Goal: Complete application form: Complete application form

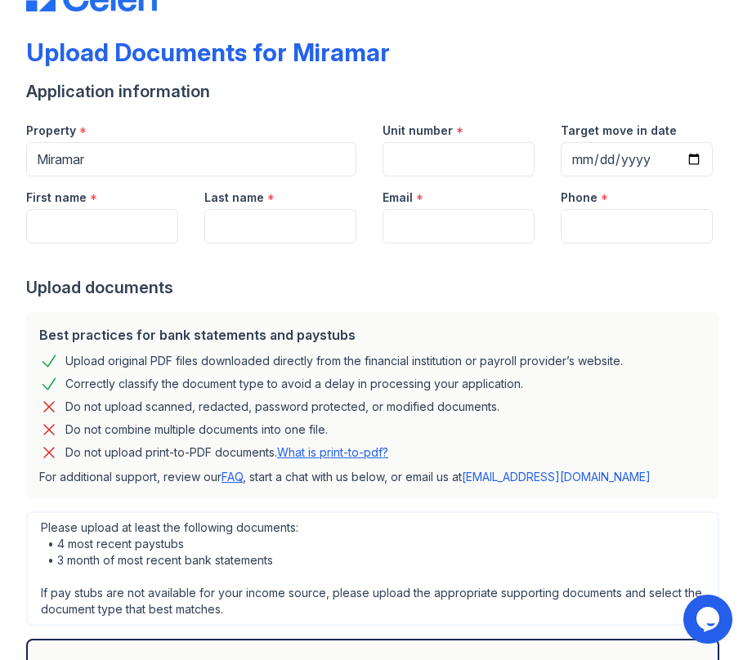
scroll to position [65, 0]
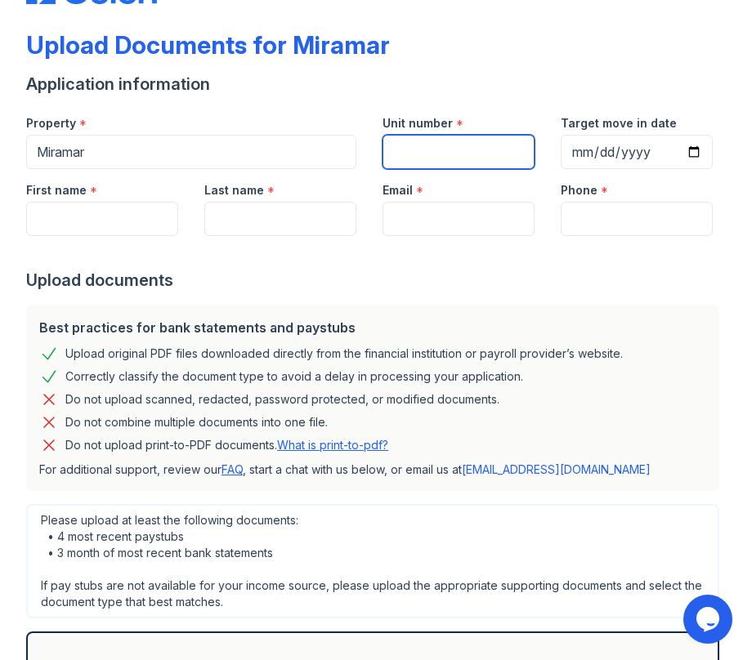
click at [420, 155] on input "Unit number" at bounding box center [458, 152] width 152 height 34
type input "804E"
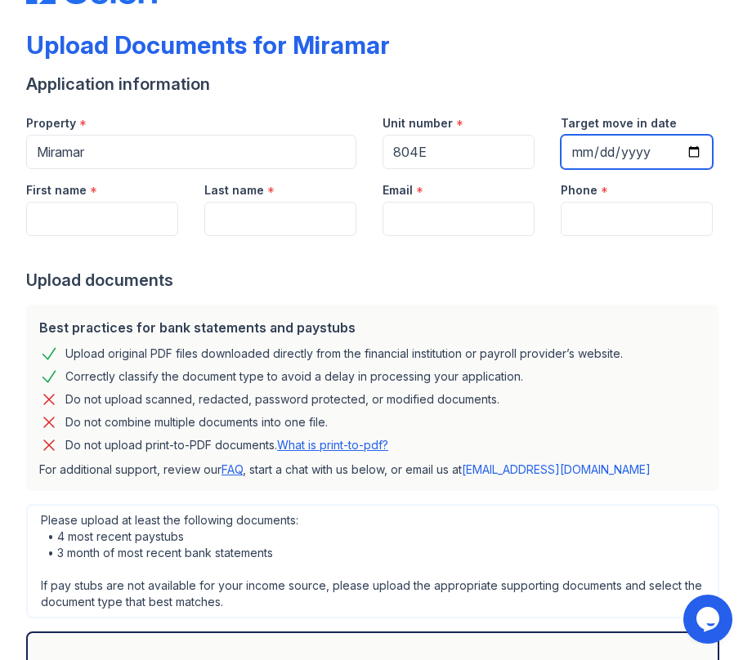
click at [592, 166] on input "Target move in date" at bounding box center [637, 152] width 152 height 34
click at [693, 154] on input "Target move in date" at bounding box center [637, 152] width 152 height 34
type input "[DATE]"
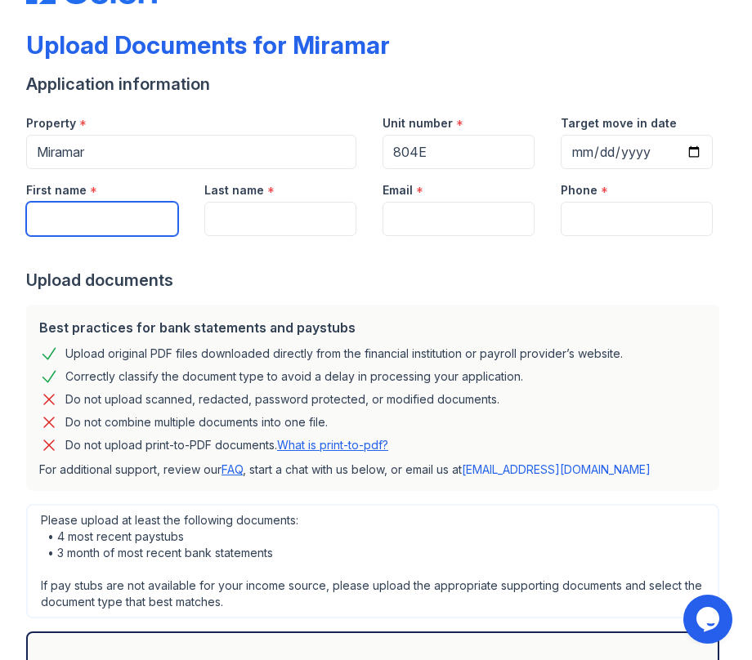
click at [126, 225] on input "First name" at bounding box center [102, 219] width 152 height 34
type input "JIAYU"
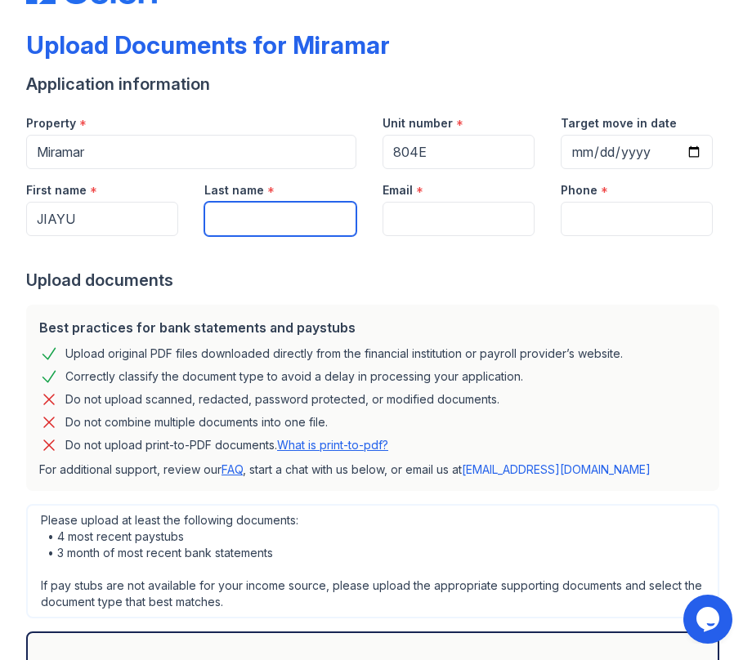
click at [266, 221] on input "Last name" at bounding box center [280, 219] width 152 height 34
type input "MA"
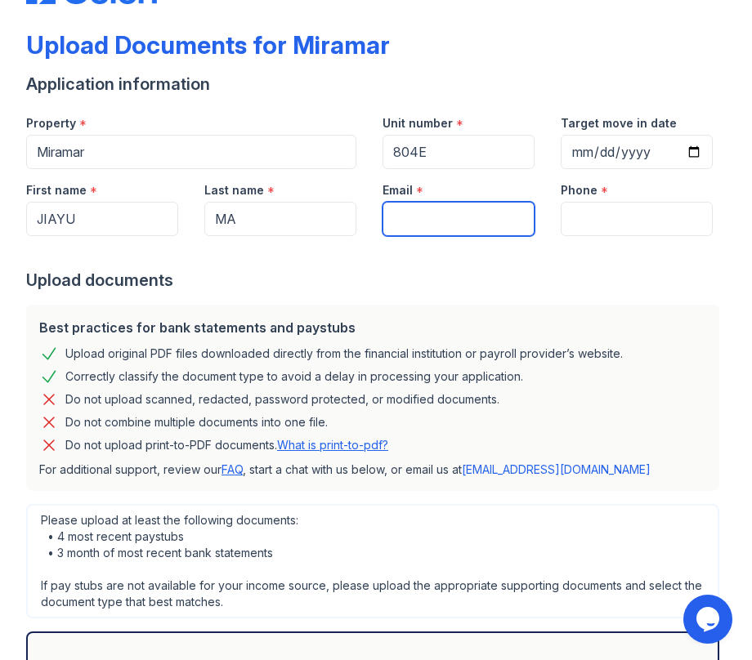
click at [498, 232] on input "Email" at bounding box center [458, 219] width 152 height 34
click at [460, 208] on input "Email" at bounding box center [458, 219] width 152 height 34
paste input "[EMAIL_ADDRESS][DOMAIN_NAME]"
type input "[EMAIL_ADDRESS][DOMAIN_NAME]"
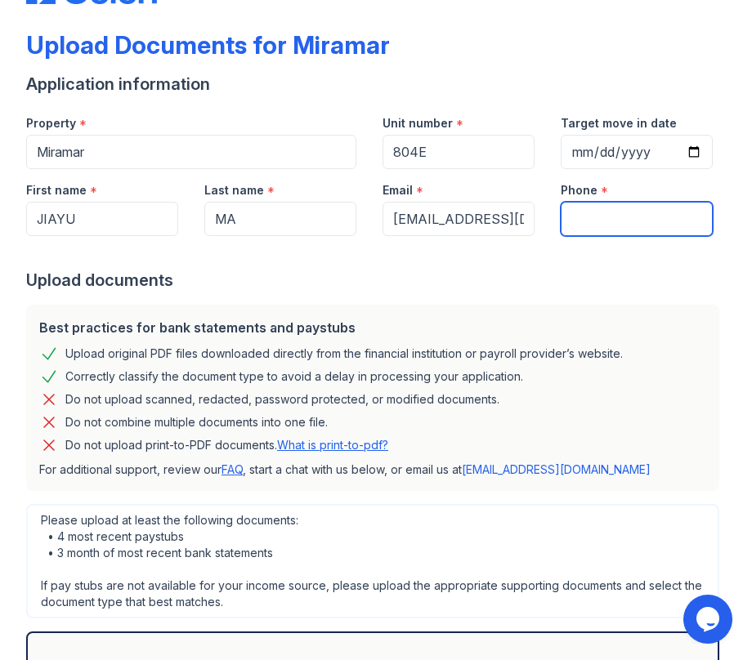
click at [696, 217] on input "Phone" at bounding box center [637, 219] width 152 height 34
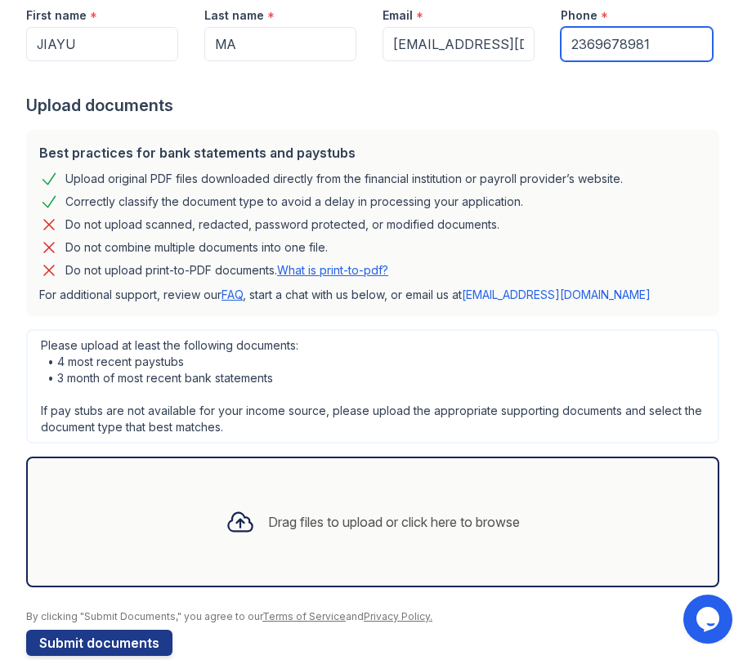
scroll to position [268, 0]
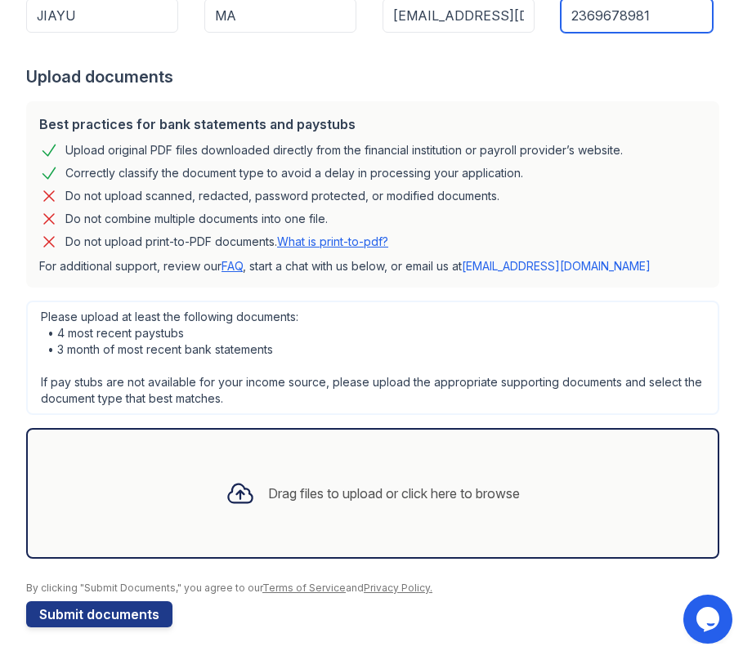
type input "2369678981"
click at [191, 446] on div "Drag files to upload or click here to browse" at bounding box center [372, 493] width 693 height 131
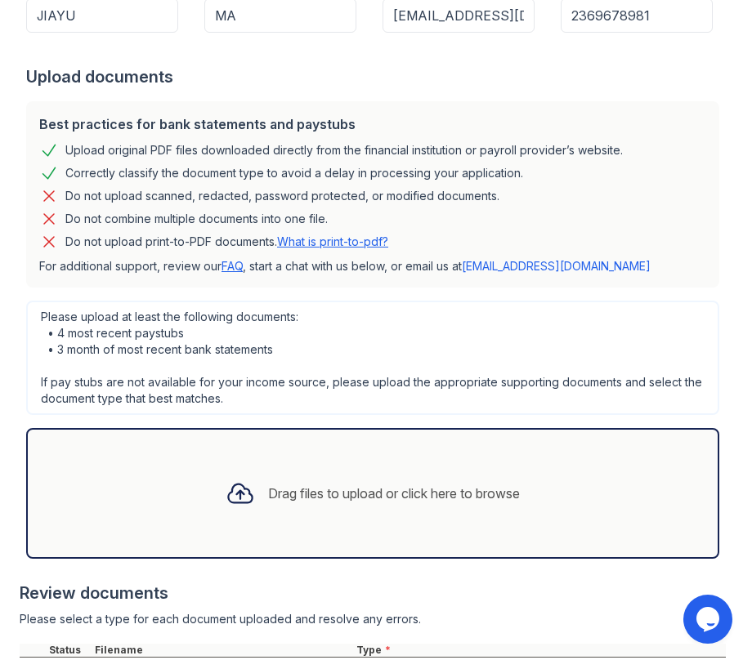
scroll to position [422, 0]
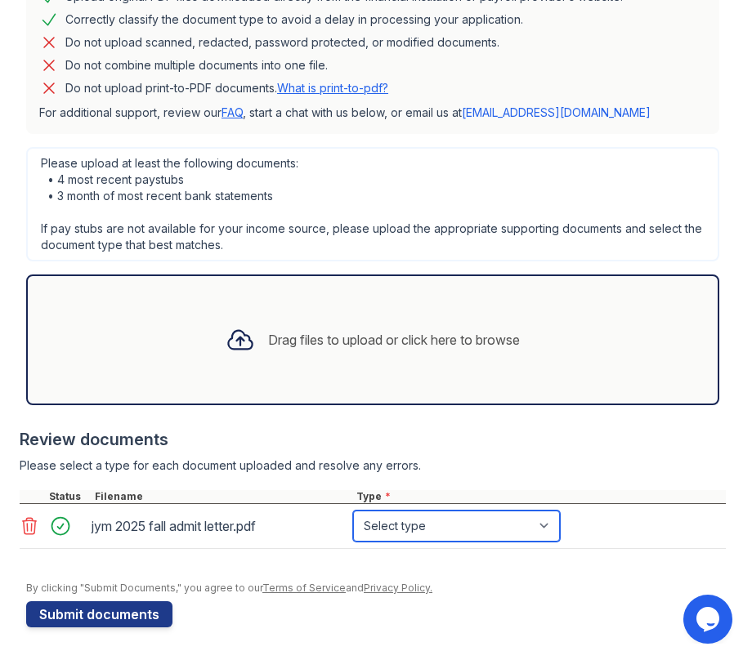
click at [373, 524] on select "Select type Paystub Bank Statement Offer Letter Tax Documents Benefit Award Let…" at bounding box center [456, 526] width 207 height 31
select select "other"
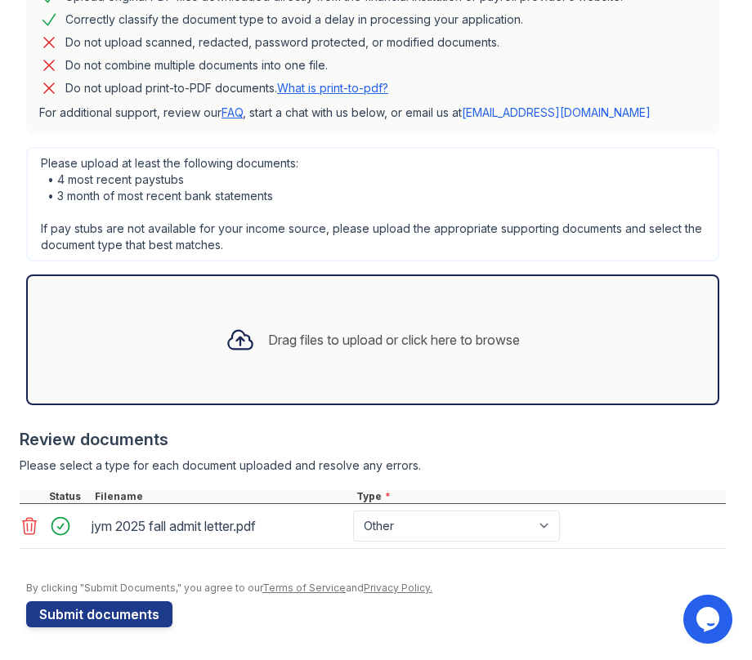
click at [34, 531] on icon at bounding box center [30, 526] width 14 height 16
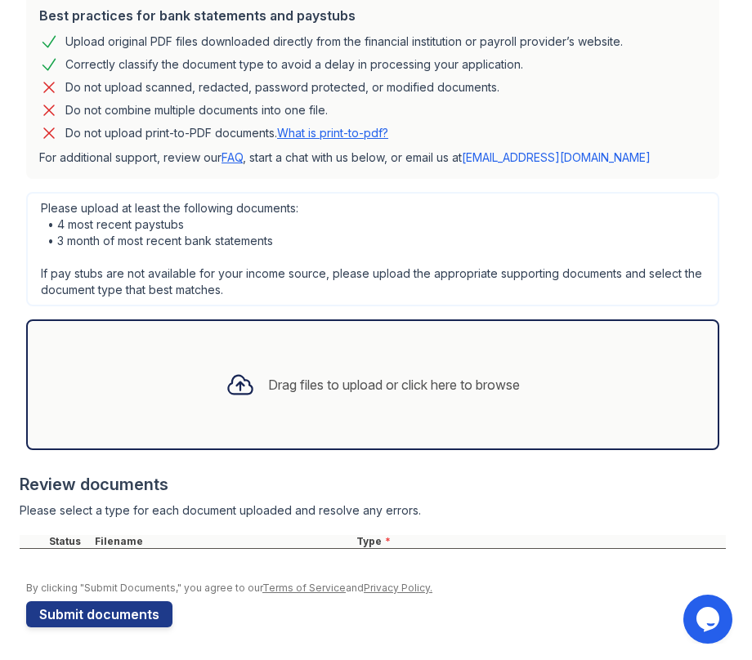
click at [270, 425] on div "Drag files to upload or click here to browse" at bounding box center [372, 384] width 693 height 131
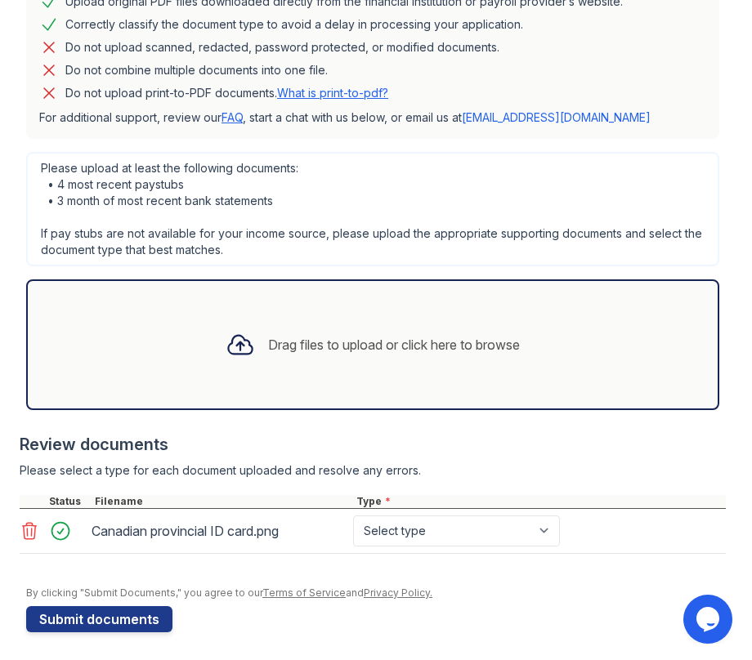
scroll to position [422, 0]
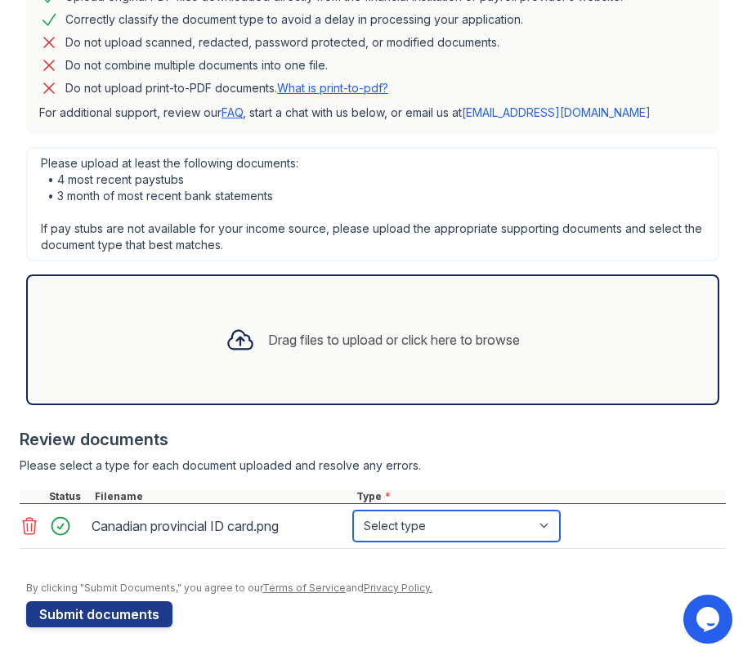
click at [468, 530] on select "Select type Paystub Bank Statement Offer Letter Tax Documents Benefit Award Let…" at bounding box center [456, 526] width 207 height 31
select select "other"
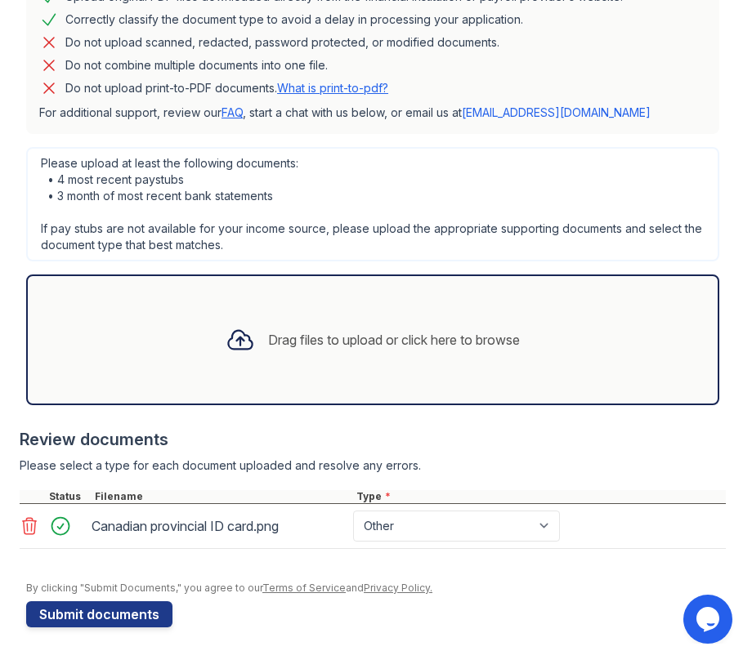
click at [407, 353] on div "Drag files to upload or click here to browse" at bounding box center [372, 340] width 320 height 56
click at [226, 327] on icon at bounding box center [240, 339] width 29 height 29
click at [338, 332] on div "Drag files to upload or click here to browse" at bounding box center [394, 340] width 252 height 20
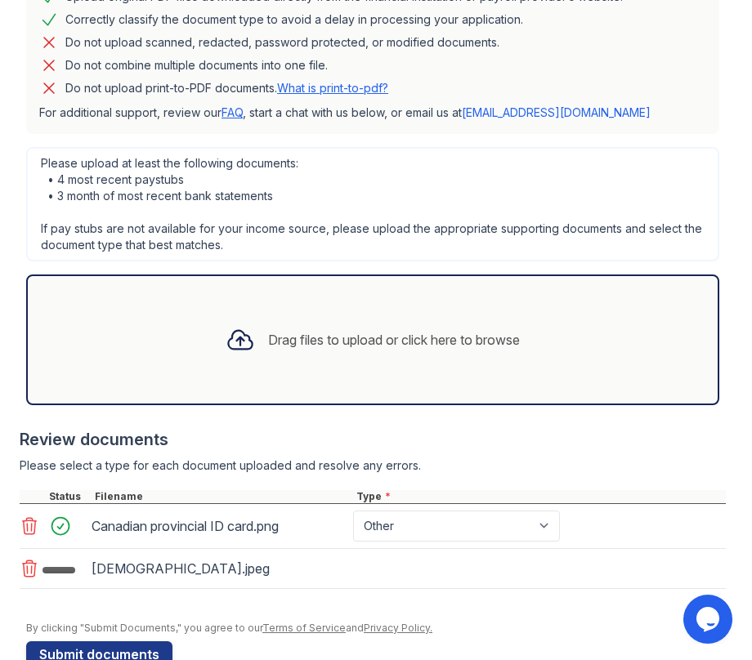
scroll to position [467, 0]
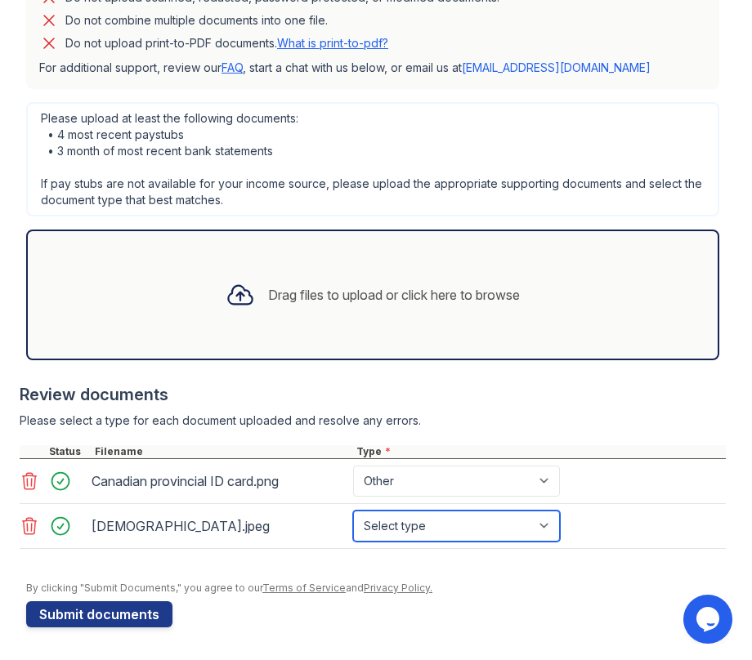
click at [420, 528] on select "Select type Paystub Bank Statement Offer Letter Tax Documents Benefit Award Let…" at bounding box center [456, 526] width 207 height 31
select select "other"
click at [410, 517] on select "Select type Paystub Bank Statement Offer Letter Tax Documents Benefit Award Let…" at bounding box center [456, 526] width 207 height 31
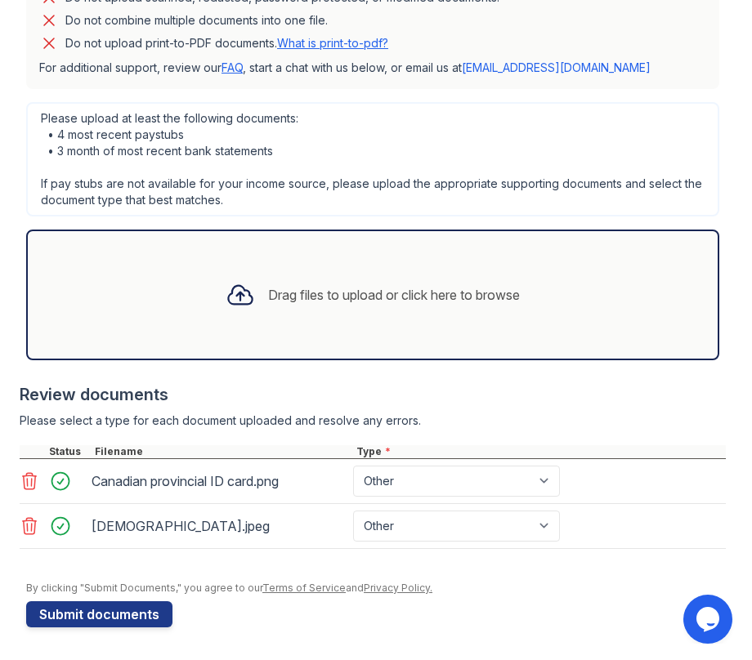
click at [270, 281] on div "Drag files to upload or click here to browse" at bounding box center [372, 295] width 320 height 56
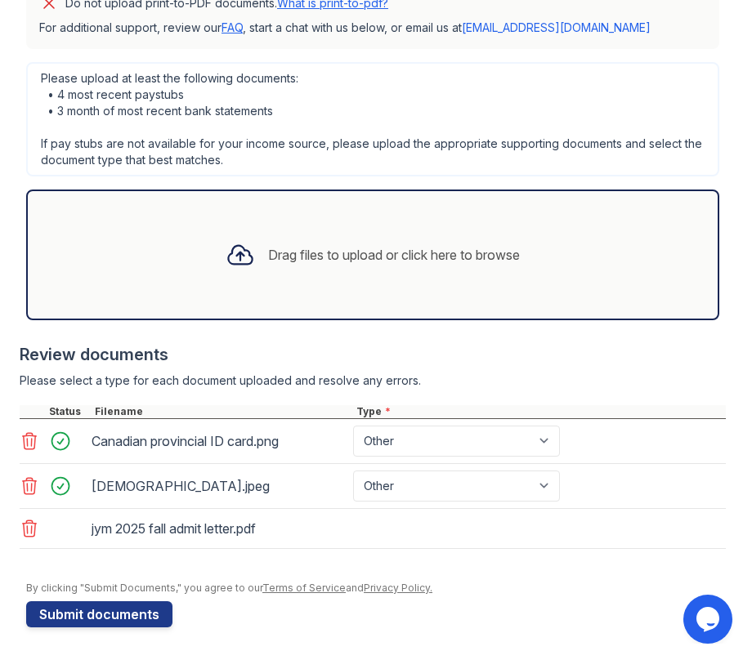
scroll to position [512, 0]
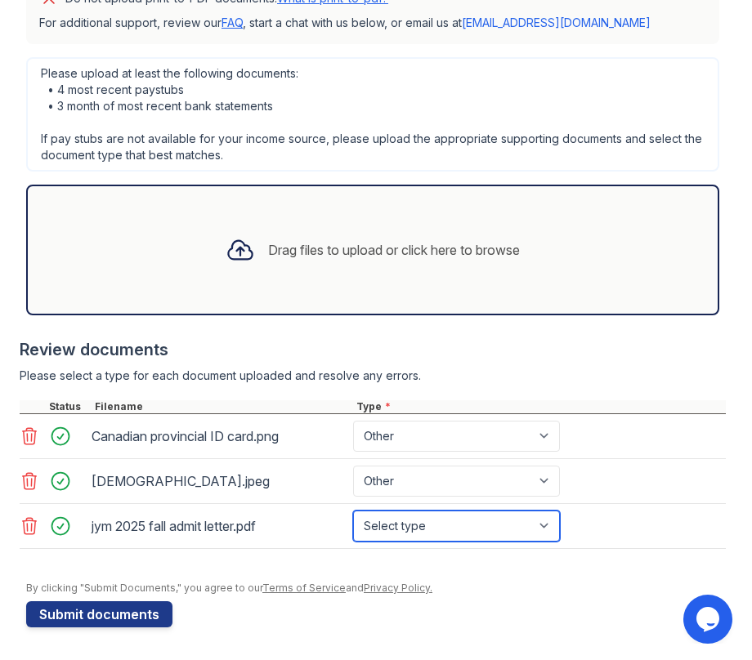
click at [406, 524] on select "Select type Paystub Bank Statement Offer Letter Tax Documents Benefit Award Let…" at bounding box center [456, 526] width 207 height 31
select select "offer_letter"
click at [306, 249] on div "Drag files to upload or click here to browse" at bounding box center [394, 250] width 252 height 20
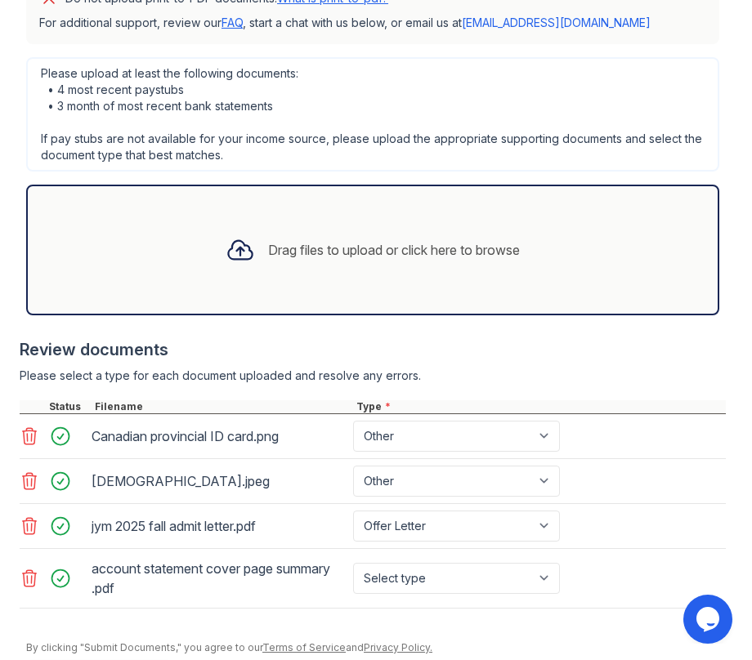
scroll to position [571, 0]
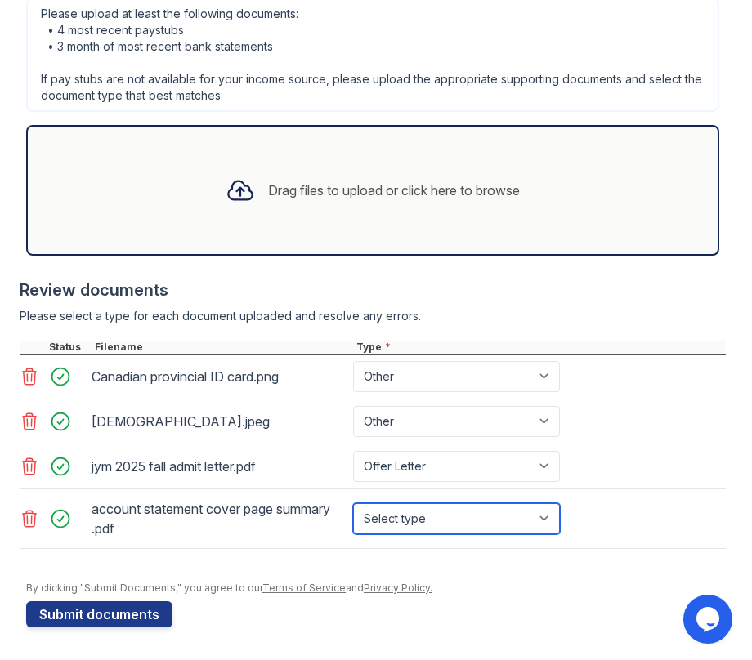
click at [422, 525] on select "Select type Paystub Bank Statement Offer Letter Tax Documents Benefit Award Let…" at bounding box center [456, 518] width 207 height 31
select select "bank_statement"
click at [383, 507] on select "Select type Paystub Bank Statement Offer Letter Tax Documents Benefit Award Let…" at bounding box center [456, 518] width 207 height 31
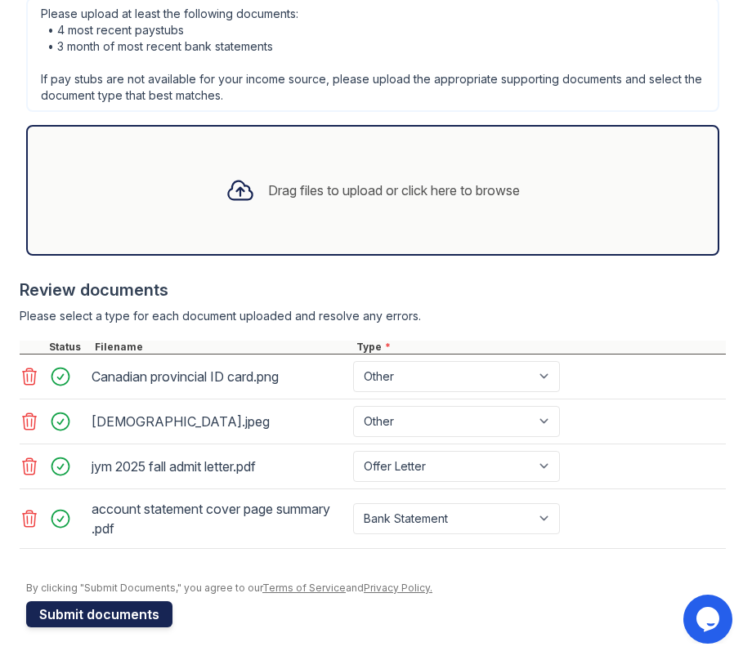
click at [129, 614] on button "Submit documents" at bounding box center [99, 614] width 146 height 26
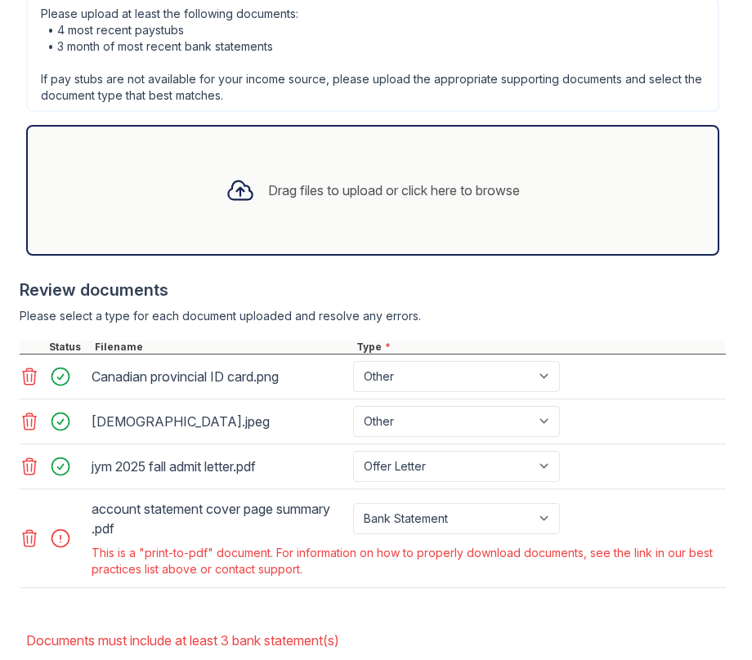
scroll to position [708, 0]
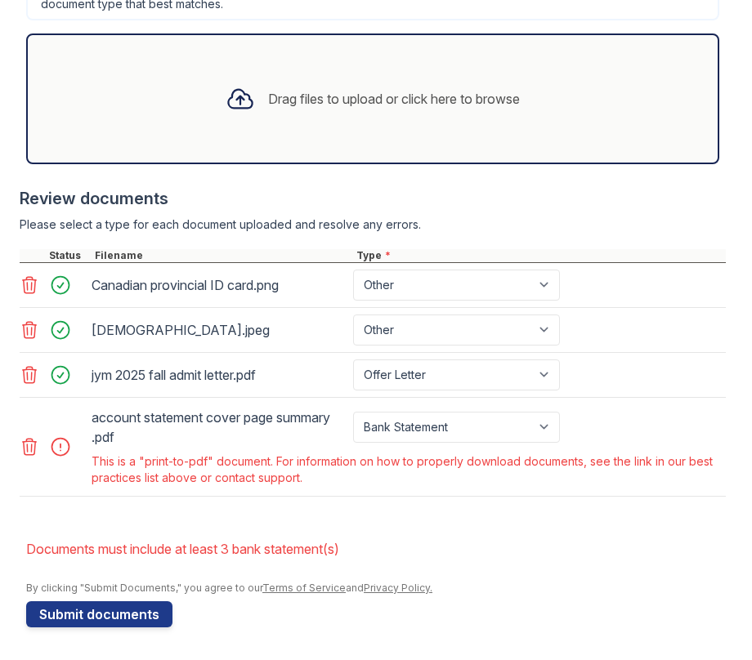
click at [39, 448] on link at bounding box center [31, 447] width 23 height 20
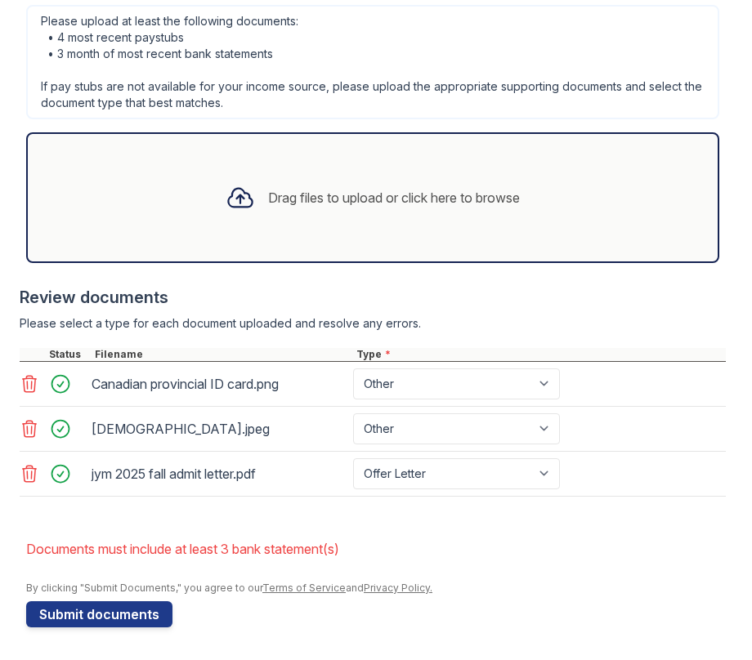
scroll to position [610, 0]
click at [329, 194] on div "Drag files to upload or click here to browse" at bounding box center [394, 198] width 252 height 20
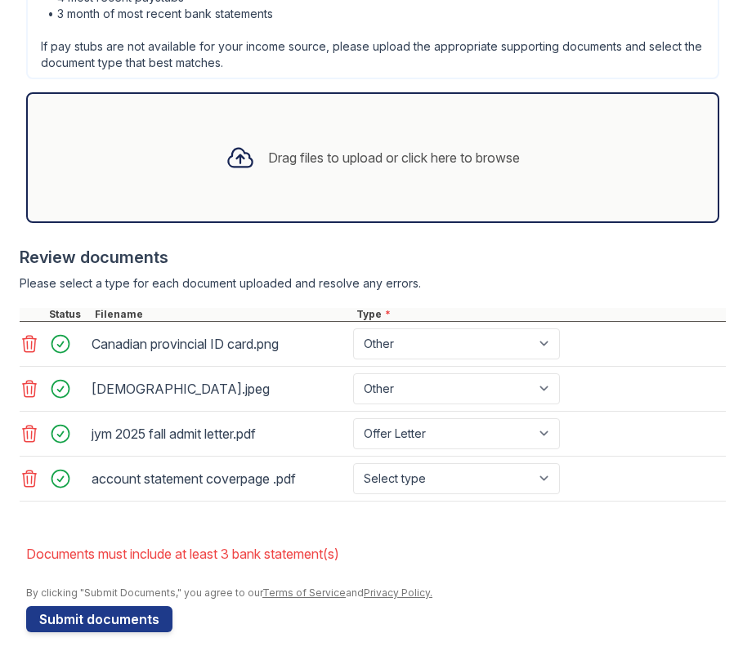
scroll to position [655, 0]
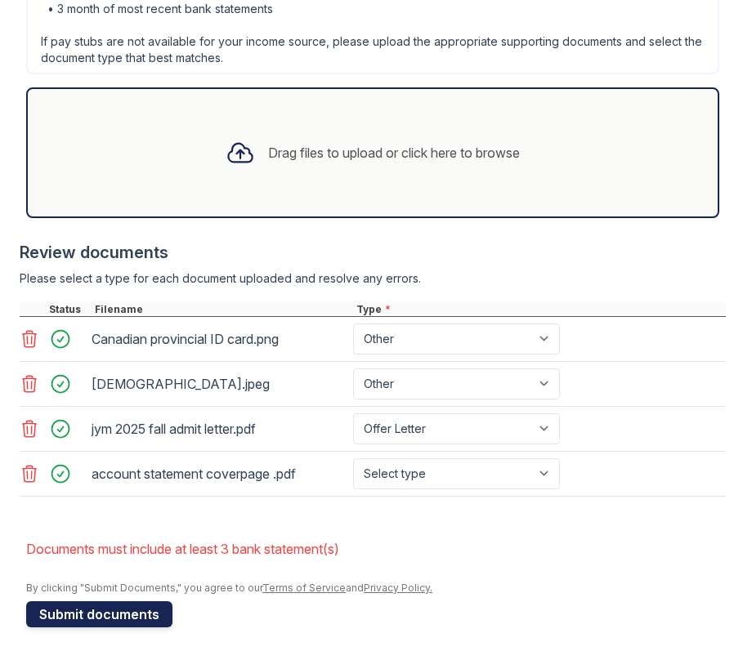
click at [136, 608] on button "Submit documents" at bounding box center [99, 614] width 146 height 26
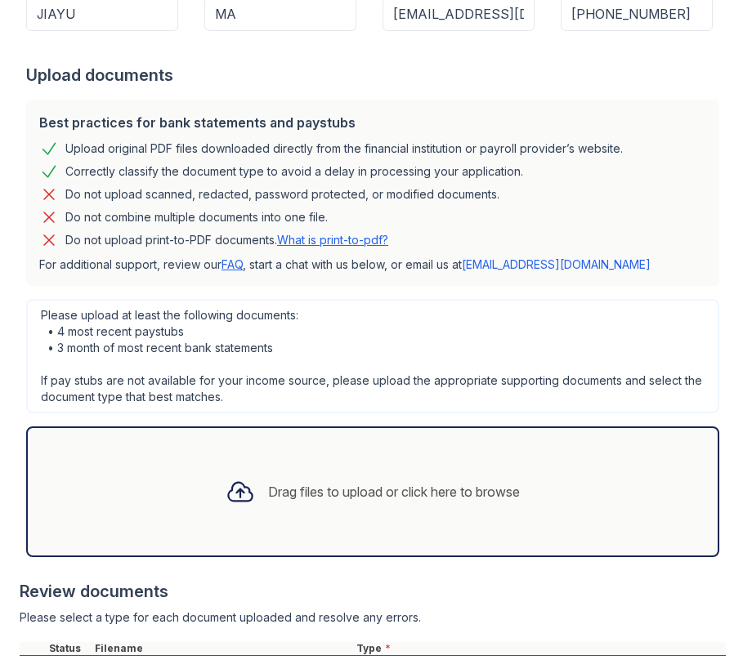
scroll to position [677, 0]
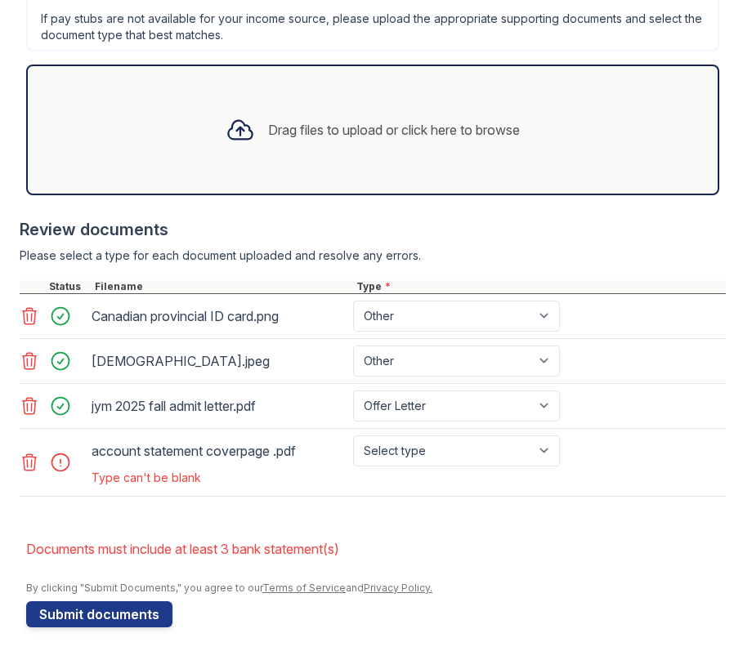
click at [29, 466] on icon at bounding box center [30, 463] width 20 height 20
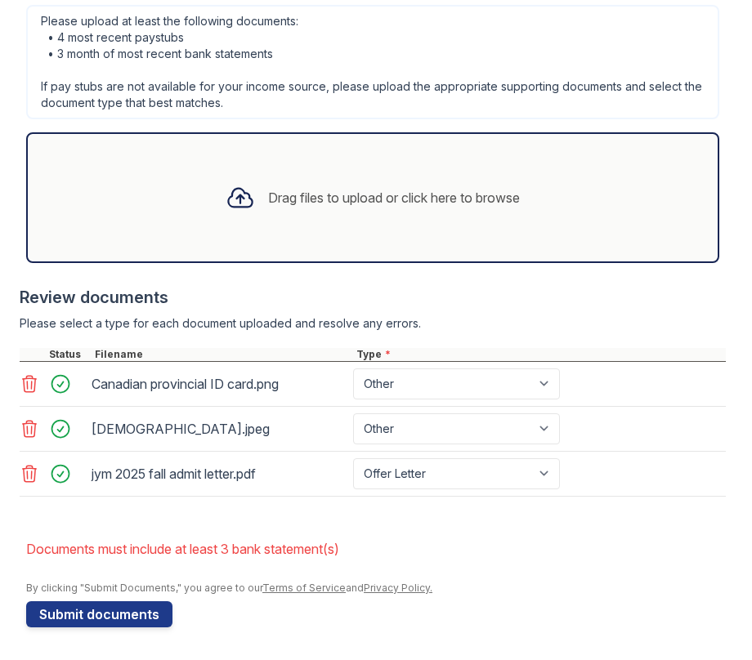
click at [404, 221] on div "Drag files to upload or click here to browse" at bounding box center [372, 198] width 320 height 56
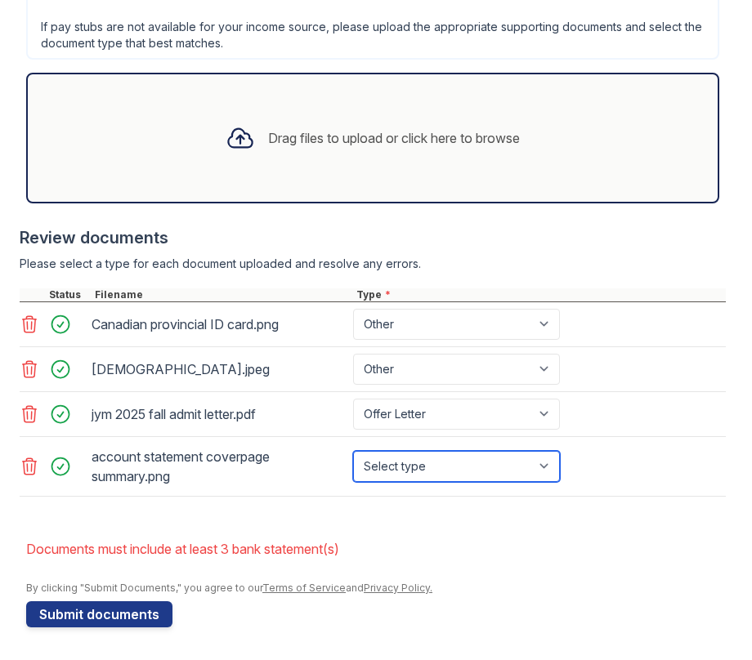
click at [480, 466] on select "Select type Paystub Bank Statement Offer Letter Tax Documents Benefit Award Let…" at bounding box center [456, 466] width 207 height 31
select select "bank_statement"
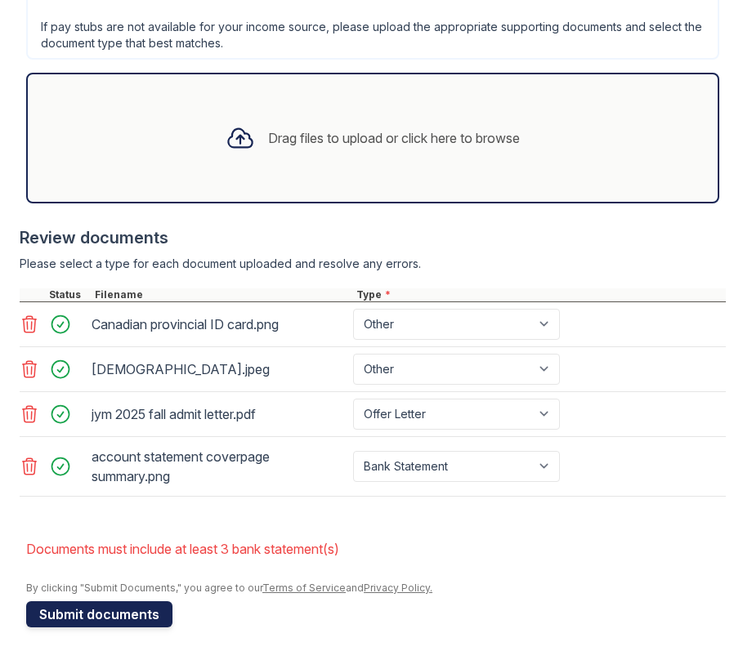
click at [109, 614] on button "Submit documents" at bounding box center [99, 614] width 146 height 26
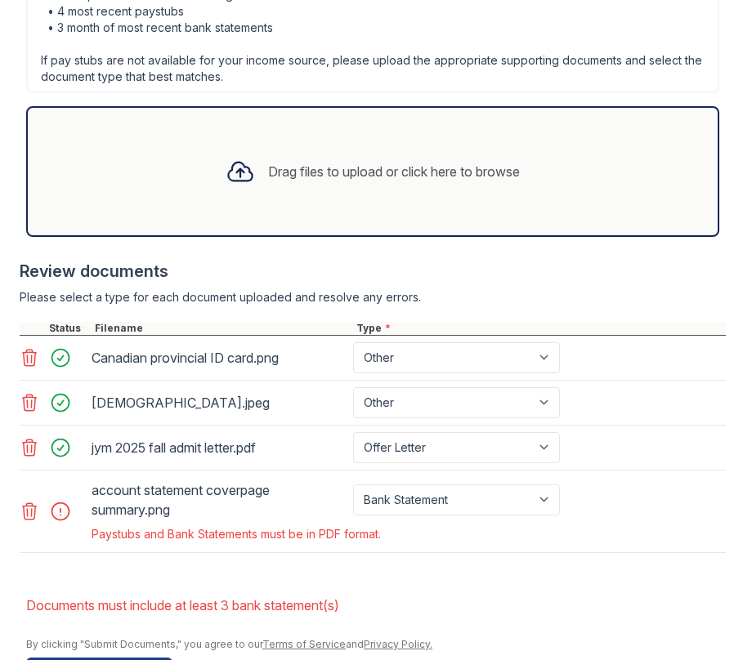
scroll to position [692, 0]
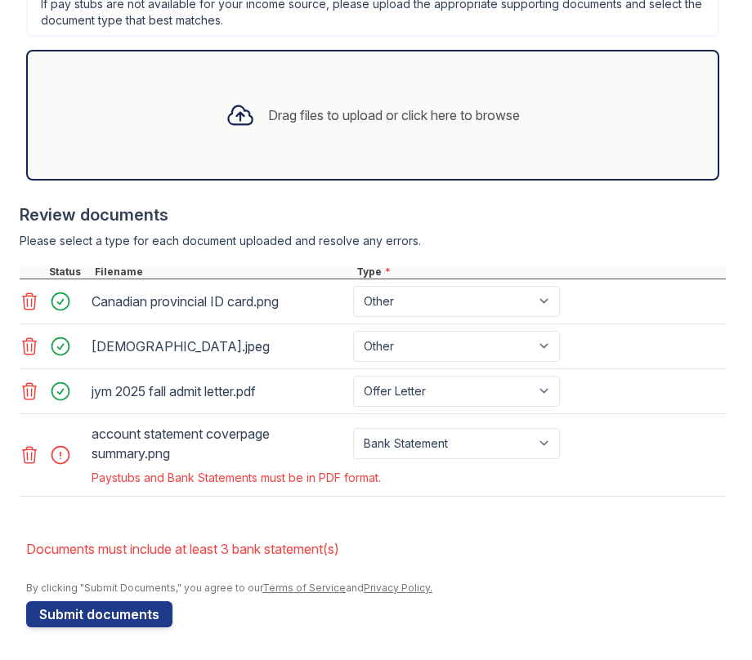
click at [58, 459] on div at bounding box center [65, 455] width 46 height 23
click at [29, 459] on icon at bounding box center [30, 455] width 20 height 20
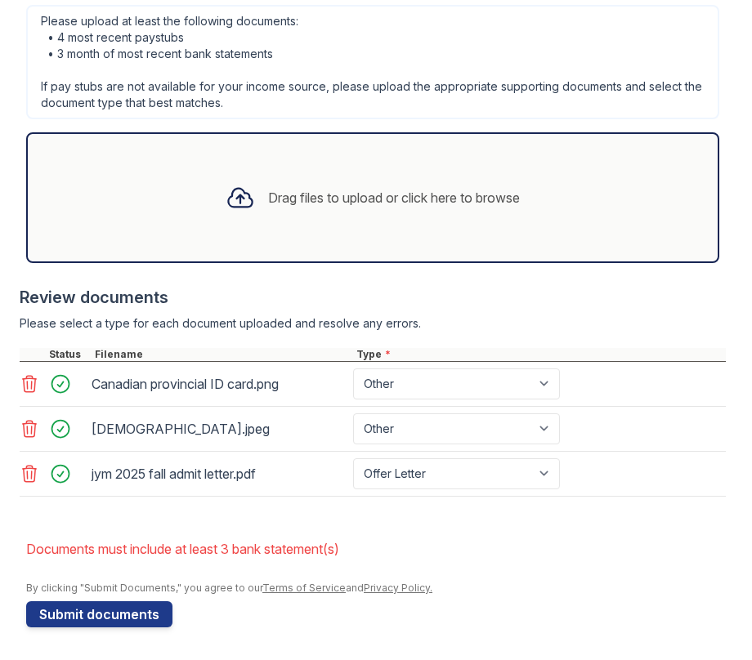
scroll to position [610, 0]
click at [181, 184] on div "Drag files to upload or click here to browse" at bounding box center [372, 197] width 693 height 131
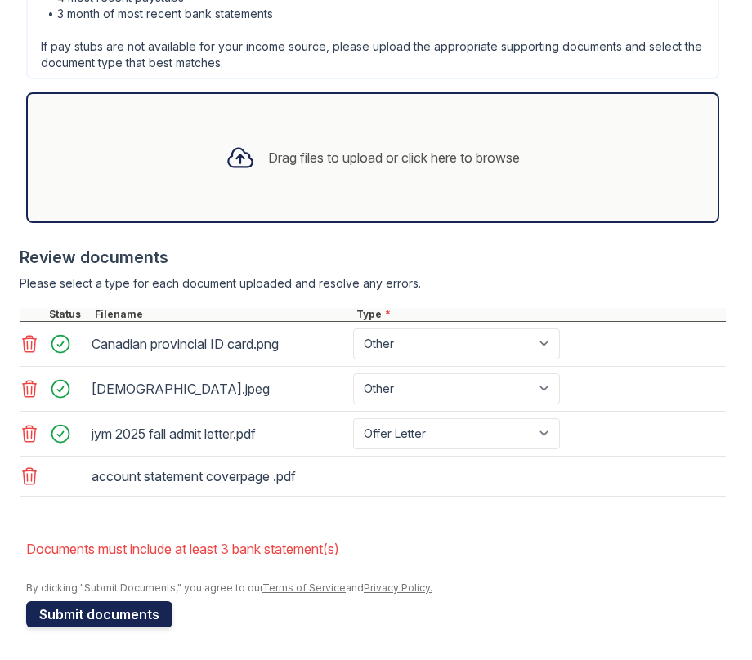
scroll to position [655, 0]
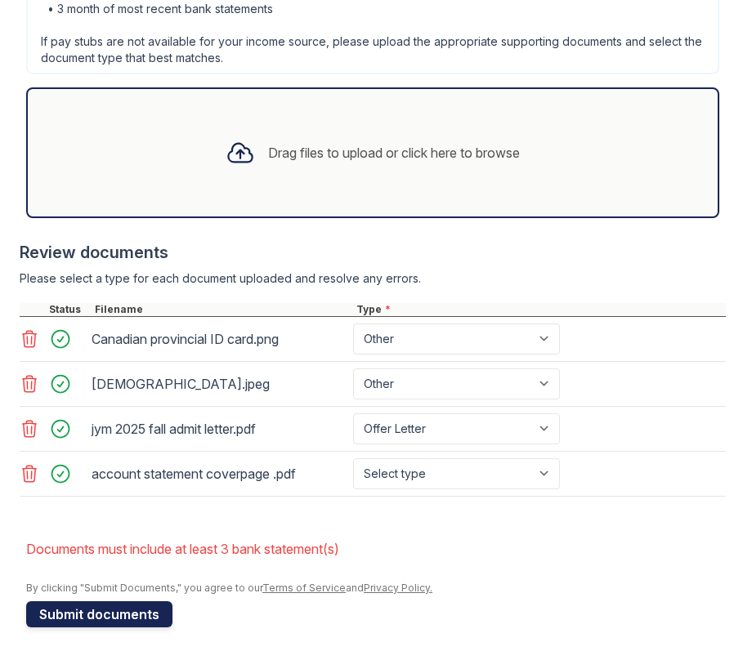
click at [99, 613] on button "Submit documents" at bounding box center [99, 614] width 146 height 26
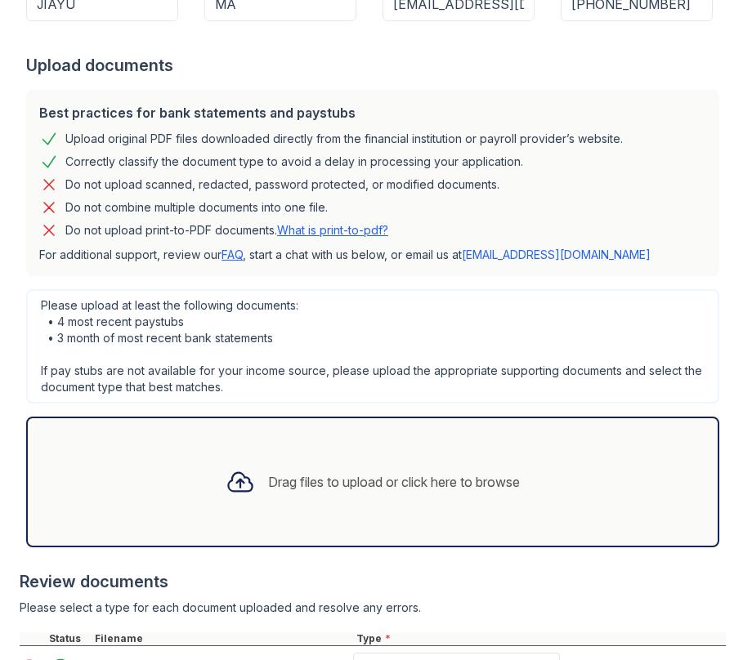
scroll to position [677, 0]
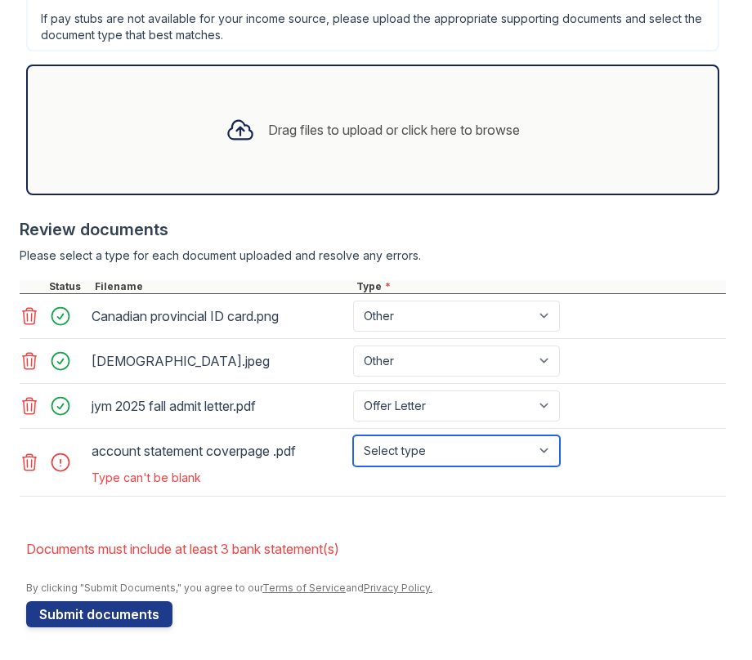
click at [403, 451] on select "Select type Paystub Bank Statement Offer Letter Tax Documents Benefit Award Let…" at bounding box center [456, 451] width 207 height 31
select select "bank_statement"
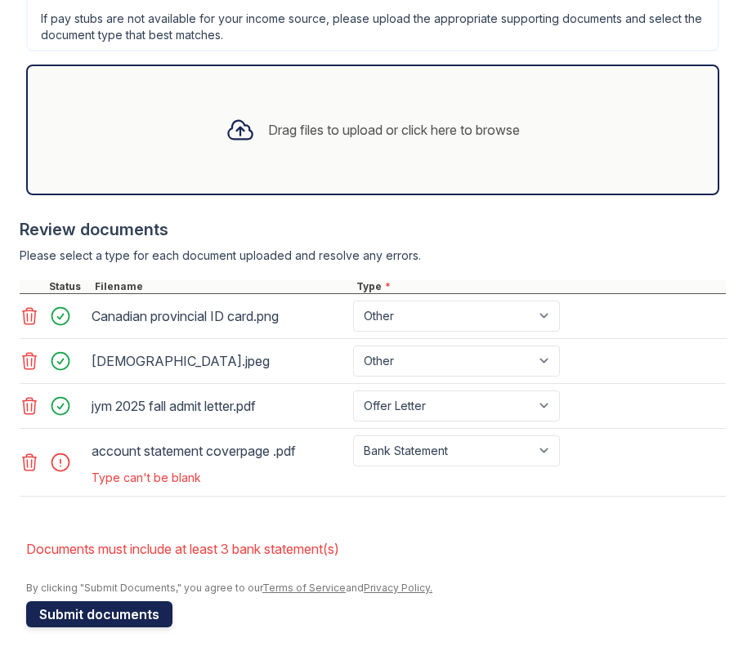
click at [119, 615] on button "Submit documents" at bounding box center [99, 614] width 146 height 26
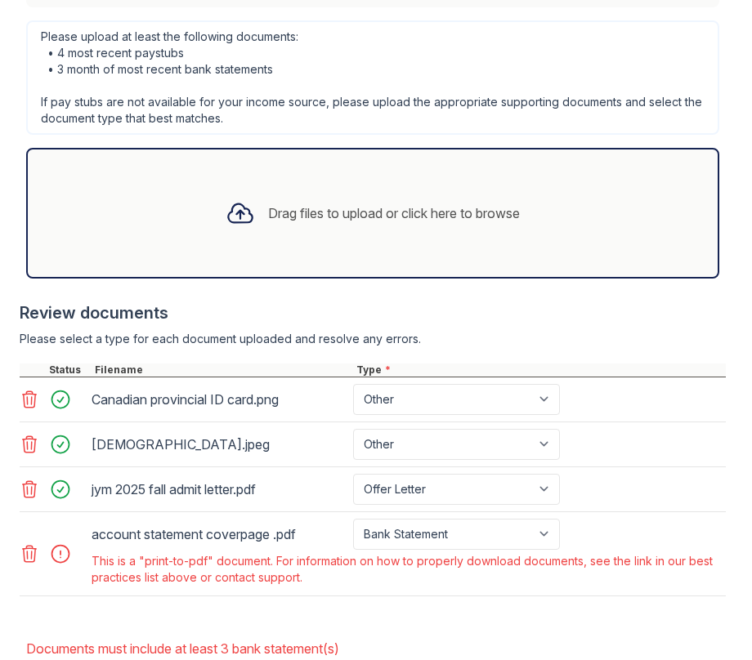
scroll to position [694, 0]
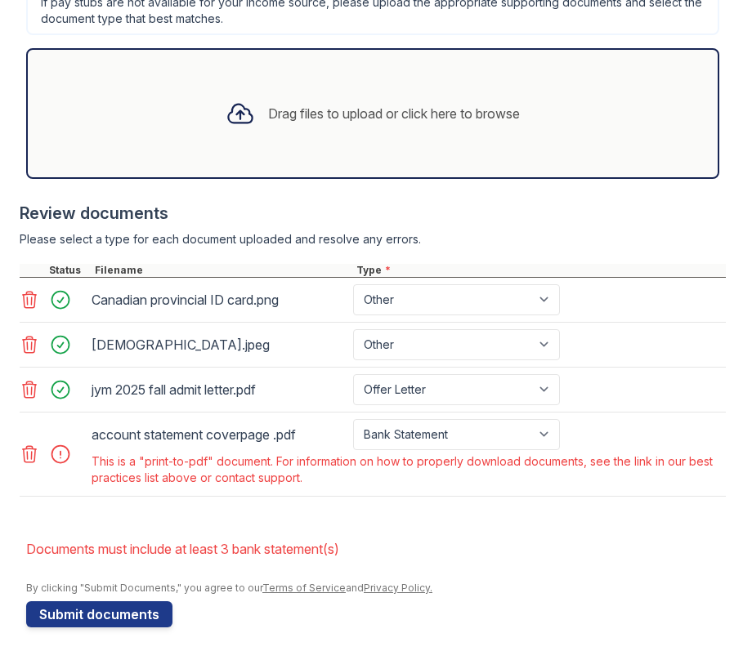
click at [38, 458] on icon at bounding box center [30, 455] width 20 height 20
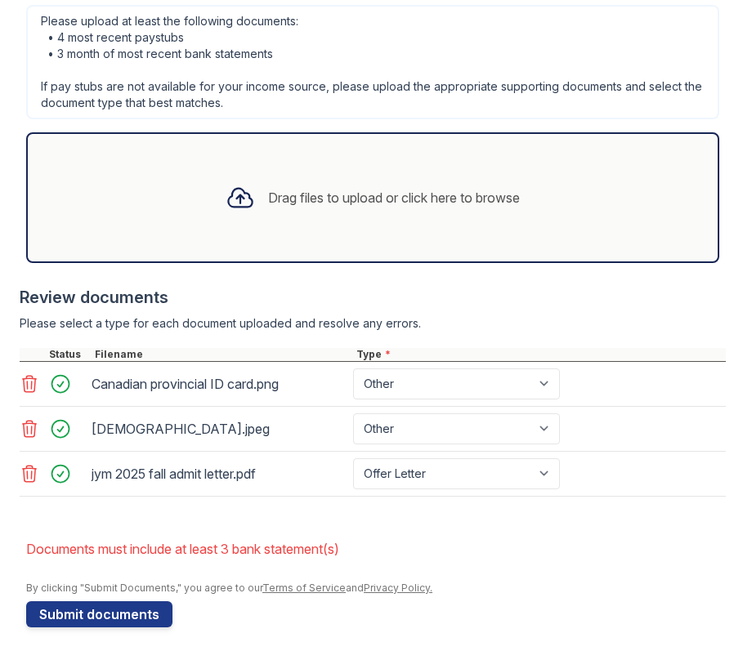
scroll to position [669, 0]
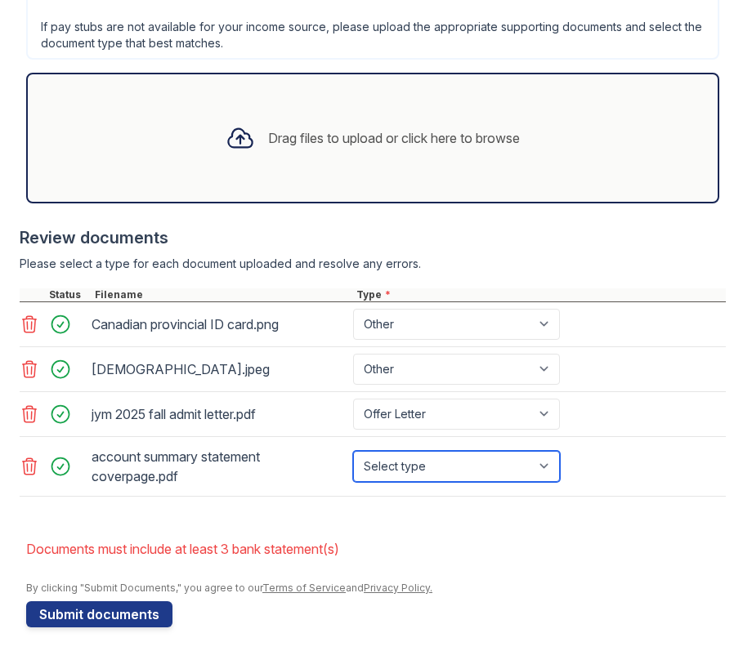
click at [447, 465] on select "Select type Paystub Bank Statement Offer Letter Tax Documents Benefit Award Let…" at bounding box center [456, 466] width 207 height 31
select select "bank_statement"
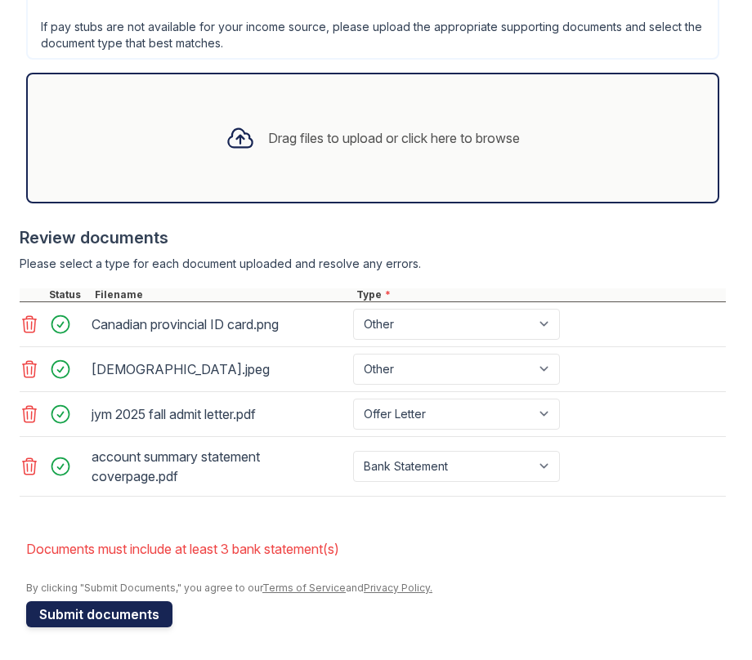
click at [160, 612] on button "Submit documents" at bounding box center [99, 614] width 146 height 26
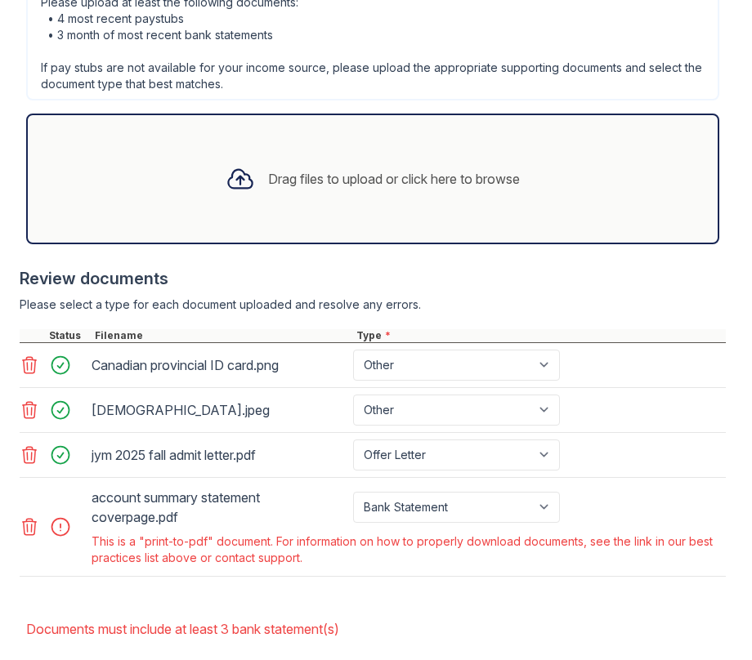
scroll to position [708, 0]
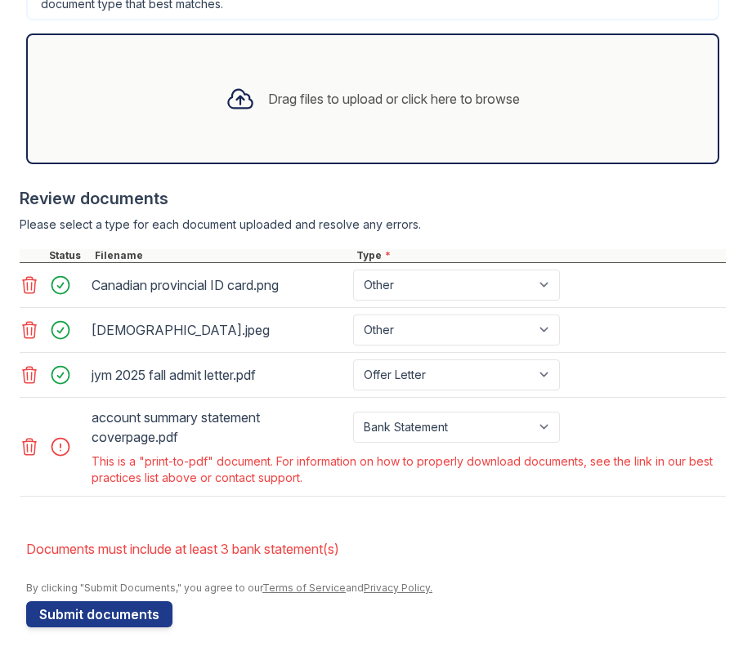
click at [27, 443] on icon at bounding box center [30, 447] width 20 height 20
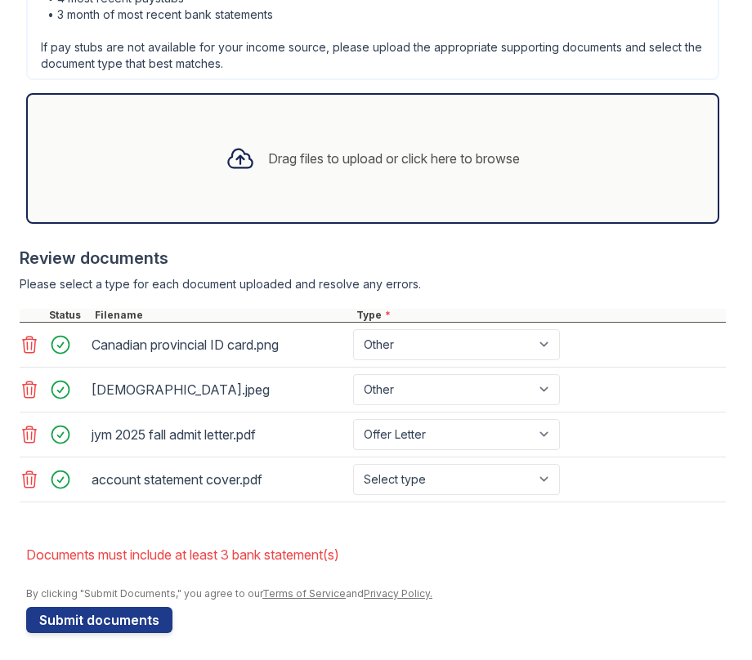
scroll to position [655, 0]
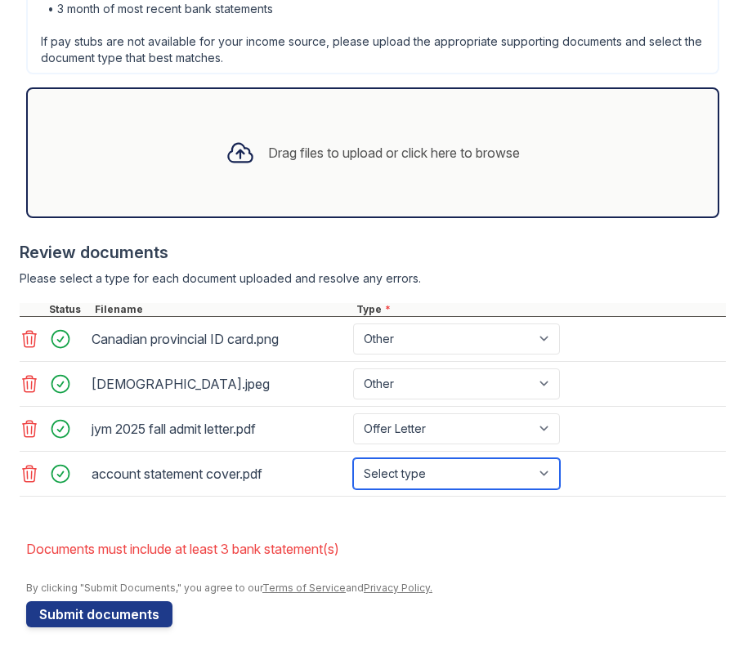
click at [425, 471] on select "Select type Paystub Bank Statement Offer Letter Tax Documents Benefit Award Let…" at bounding box center [456, 473] width 207 height 31
select select "bank_statement"
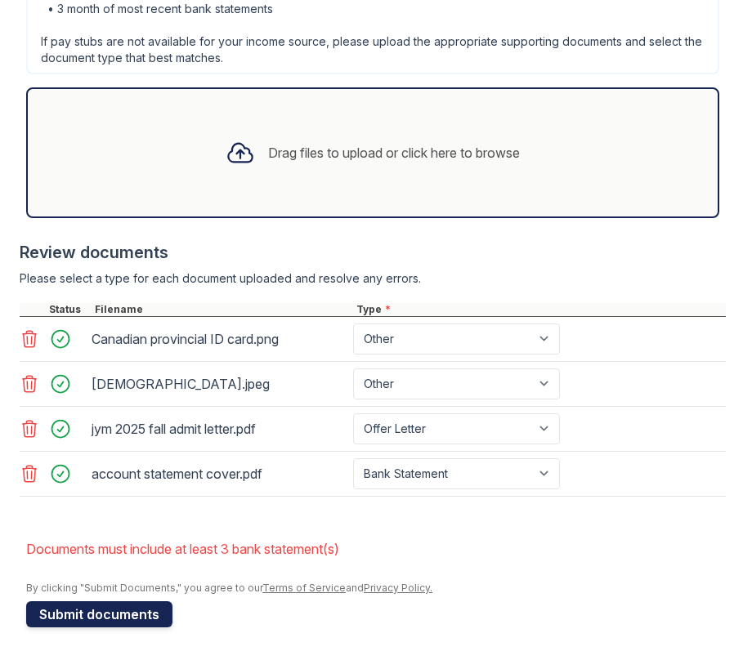
click at [96, 605] on button "Submit documents" at bounding box center [99, 614] width 146 height 26
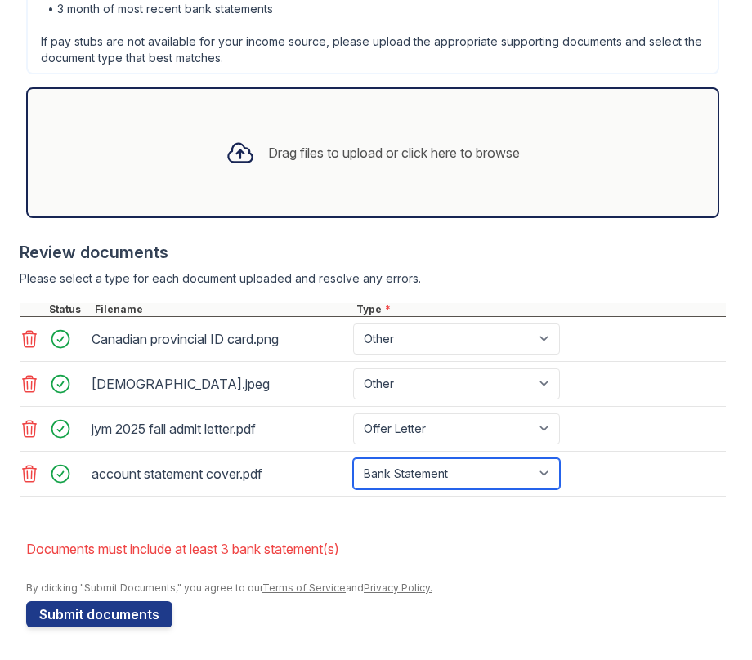
click at [407, 480] on select "Paystub Bank Statement Offer Letter Tax Documents Benefit Award Letter Investme…" at bounding box center [456, 473] width 207 height 31
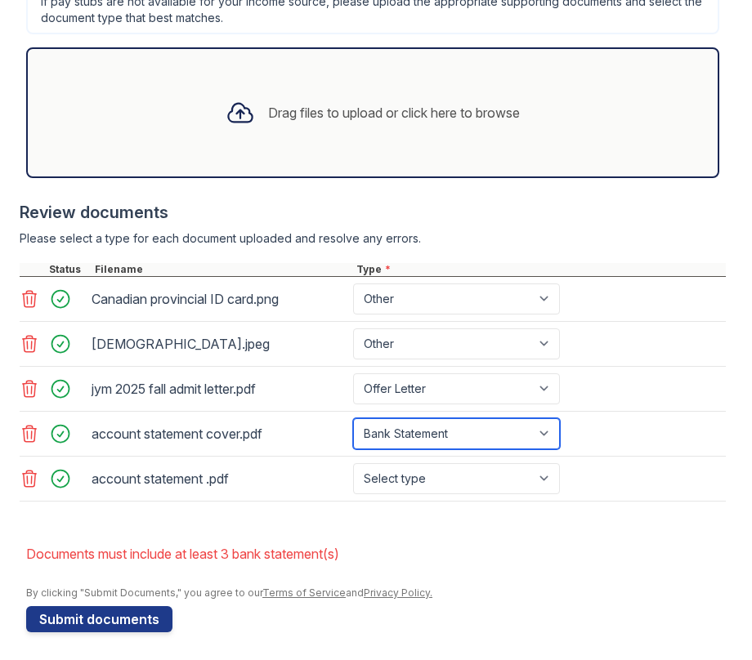
scroll to position [699, 0]
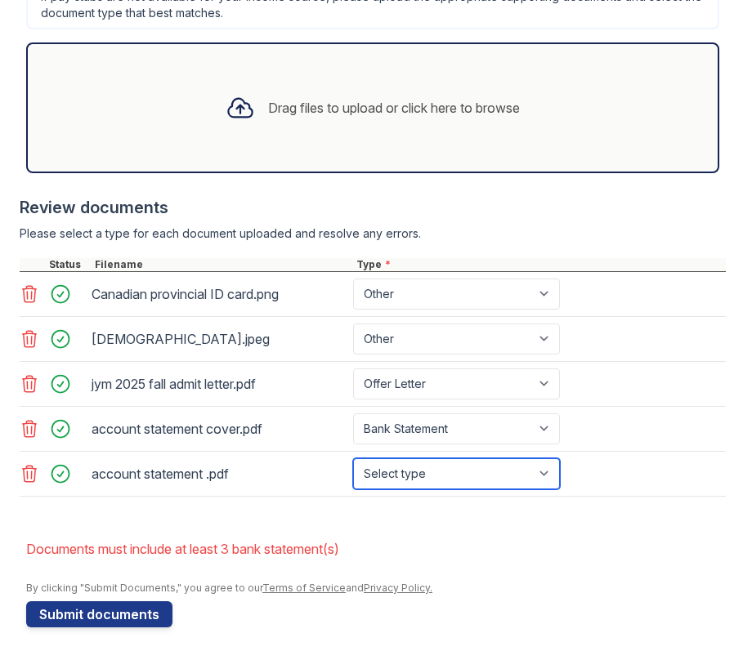
click at [407, 471] on select "Select type Paystub Bank Statement Offer Letter Tax Documents Benefit Award Let…" at bounding box center [456, 473] width 207 height 31
select select "bank_statement"
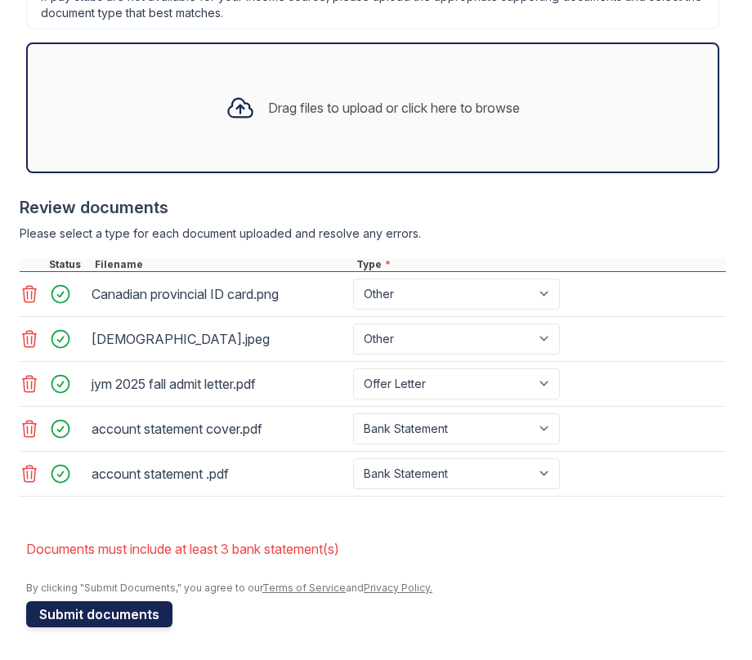
click at [134, 609] on button "Submit documents" at bounding box center [99, 614] width 146 height 26
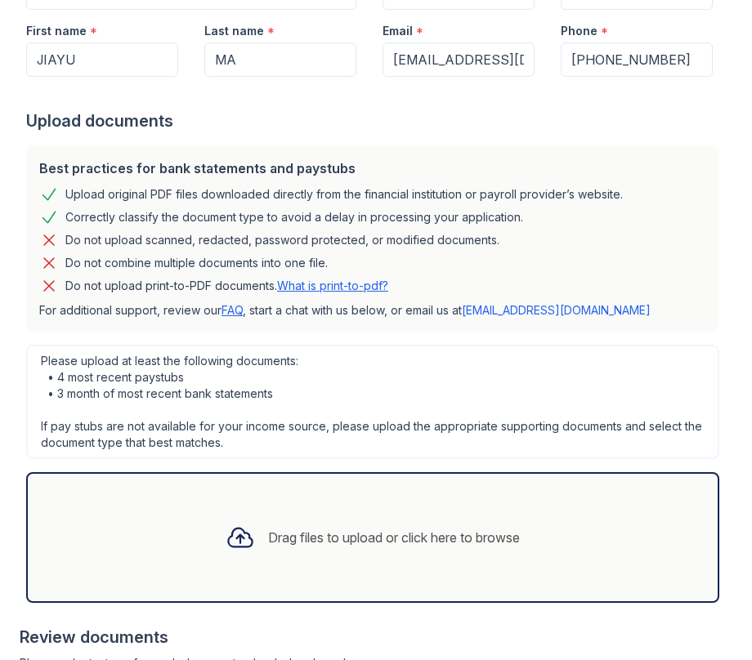
scroll to position [739, 0]
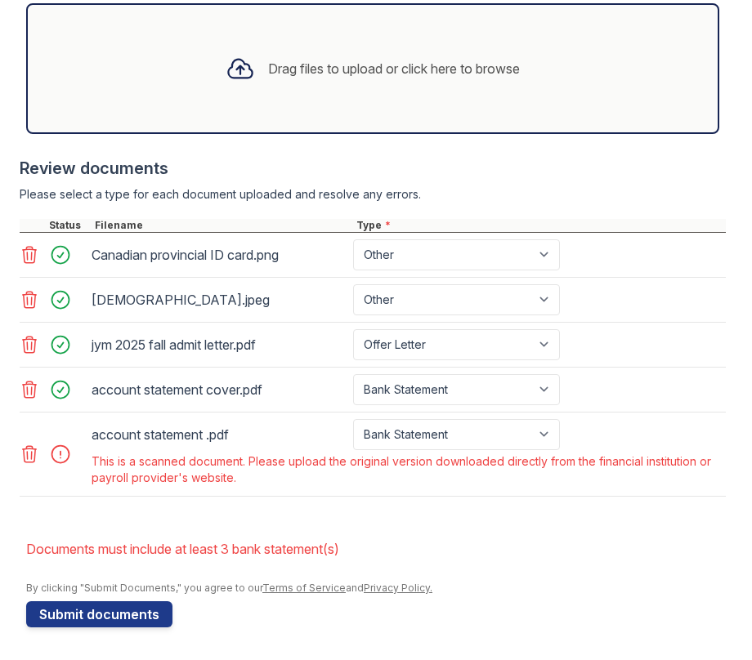
click at [24, 449] on icon at bounding box center [30, 454] width 14 height 16
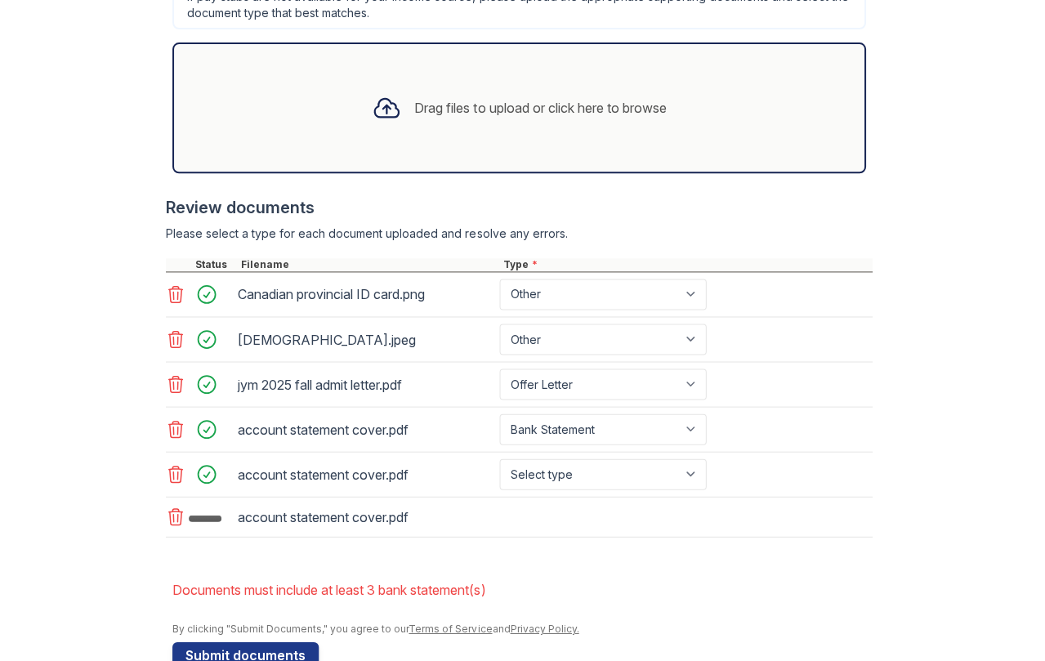
scroll to position [744, 0]
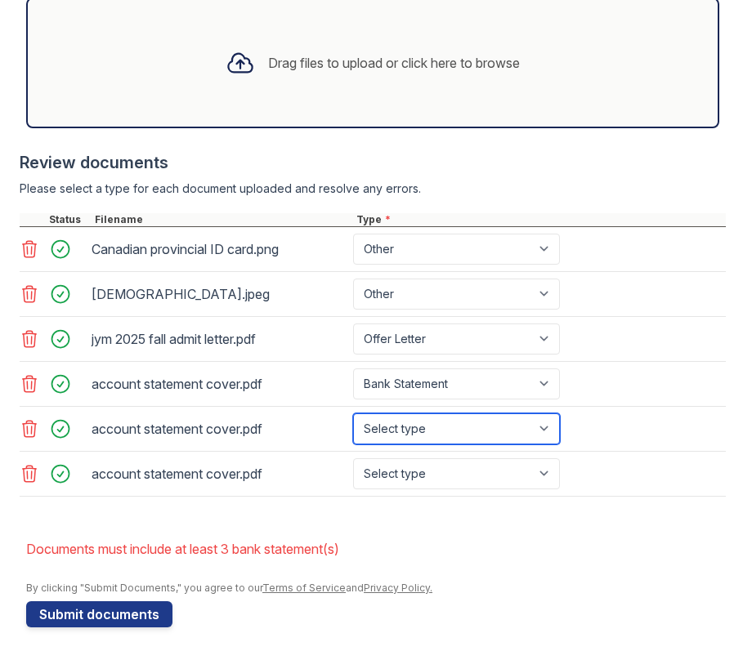
click at [445, 431] on select "Select type Paystub Bank Statement Offer Letter Tax Documents Benefit Award Let…" at bounding box center [456, 428] width 207 height 31
select select "bank_statement"
click at [418, 476] on select "Select type Paystub Bank Statement Offer Letter Tax Documents Benefit Award Let…" at bounding box center [456, 473] width 207 height 31
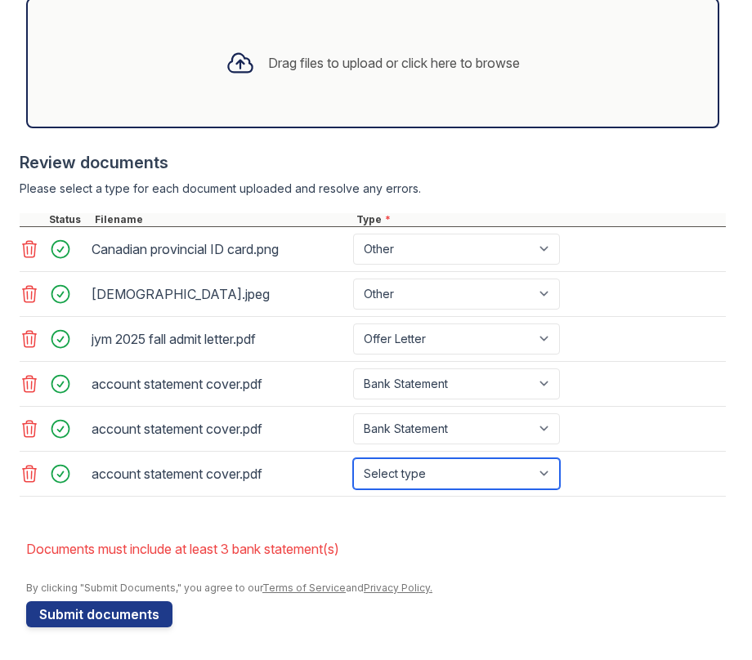
select select "bank_statement"
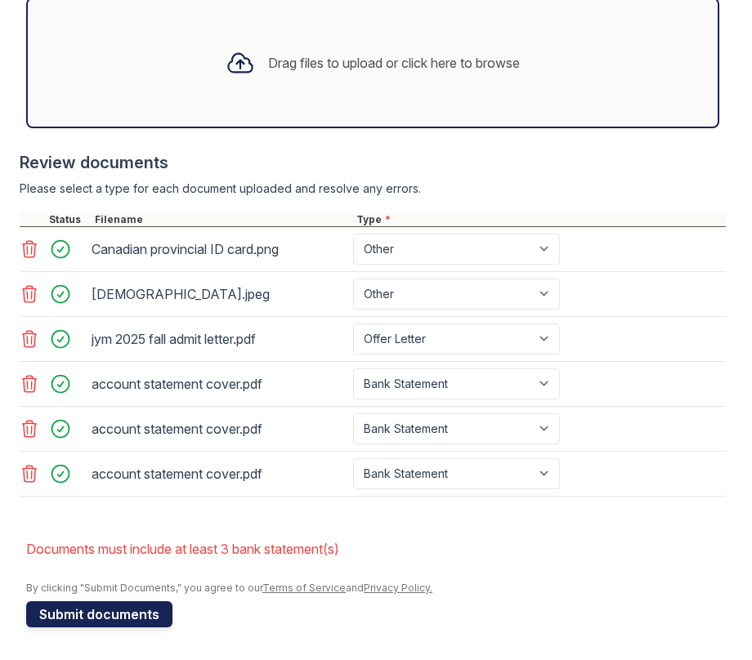
click at [67, 615] on button "Submit documents" at bounding box center [99, 614] width 146 height 26
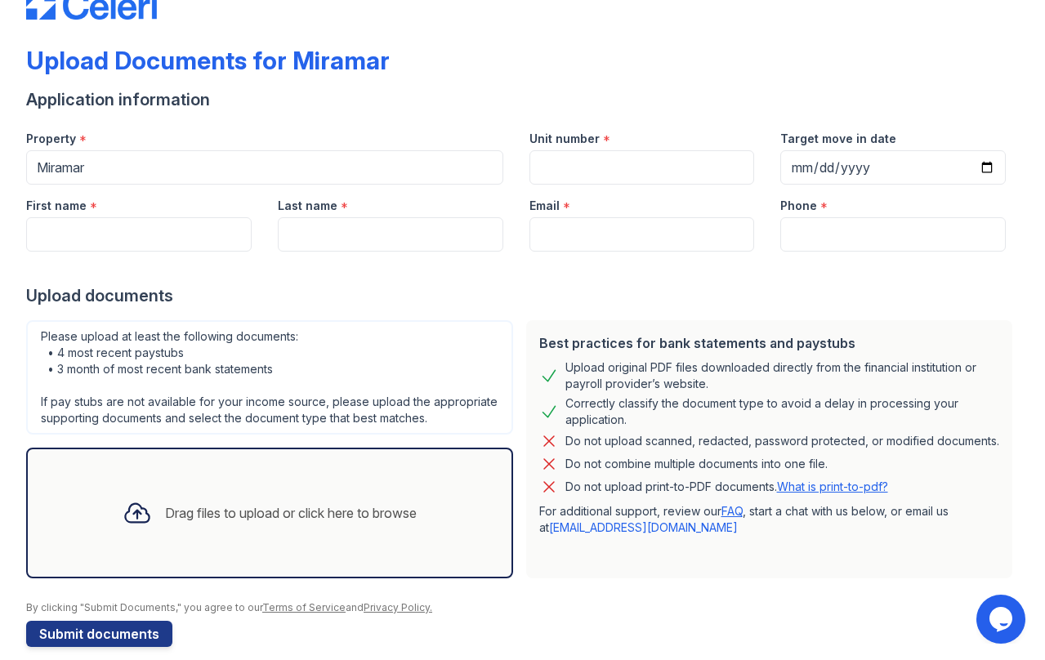
scroll to position [69, 0]
